Goal: Information Seeking & Learning: Understand process/instructions

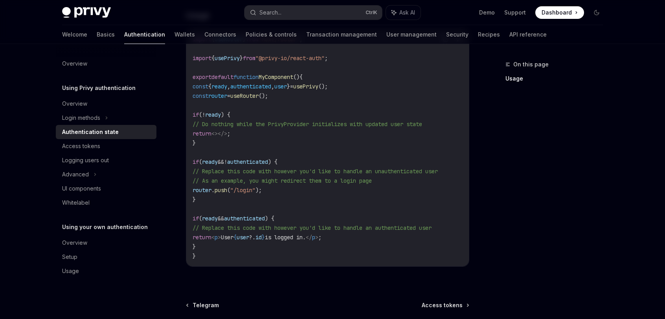
scroll to position [275, 0]
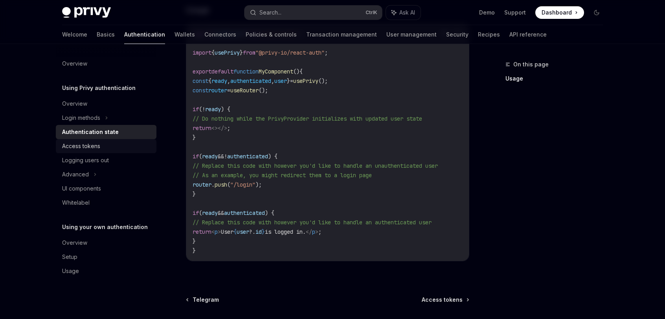
click at [109, 149] on div "Access tokens" at bounding box center [107, 146] width 90 height 9
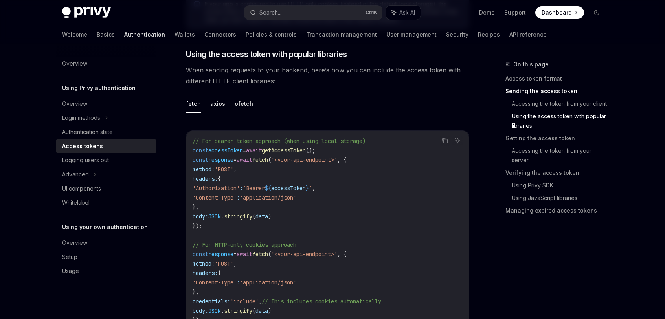
scroll to position [747, 0]
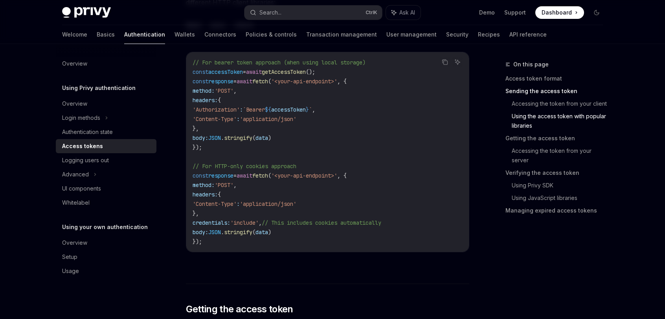
click at [455, 127] on code "// For bearer token approach (when using local storage) const accessToken = awa…" at bounding box center [328, 152] width 270 height 189
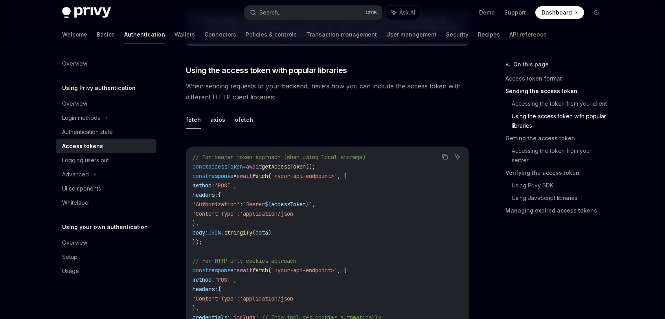
scroll to position [629, 0]
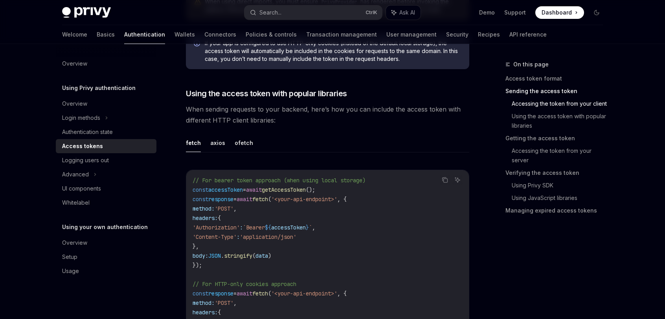
type textarea "*"
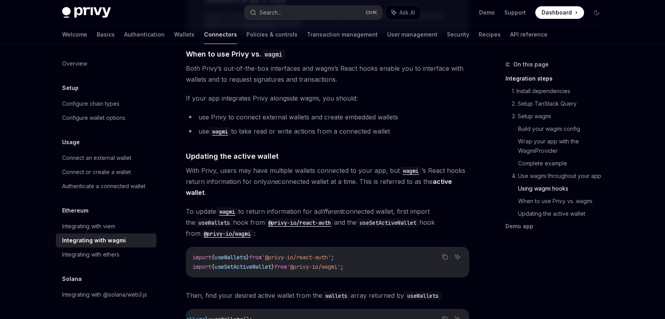
scroll to position [2045, 0]
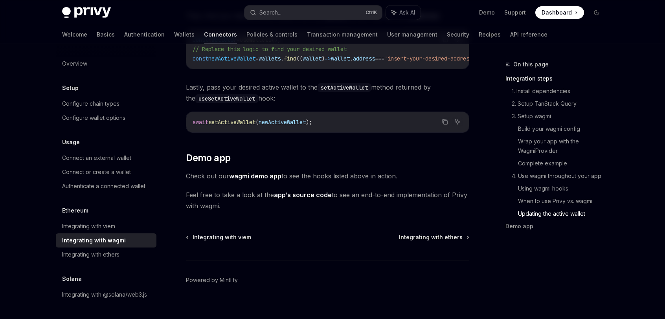
scroll to position [2280, 0]
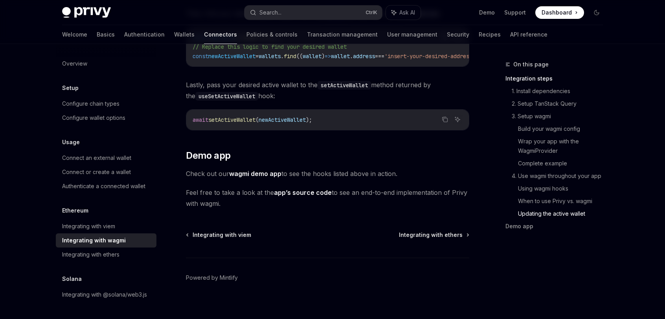
click at [251, 170] on link "wagmi demo app" at bounding box center [255, 174] width 52 height 8
click at [309, 189] on link "app’s source code" at bounding box center [303, 193] width 58 height 8
type textarea "*"
